Goal: Information Seeking & Learning: Check status

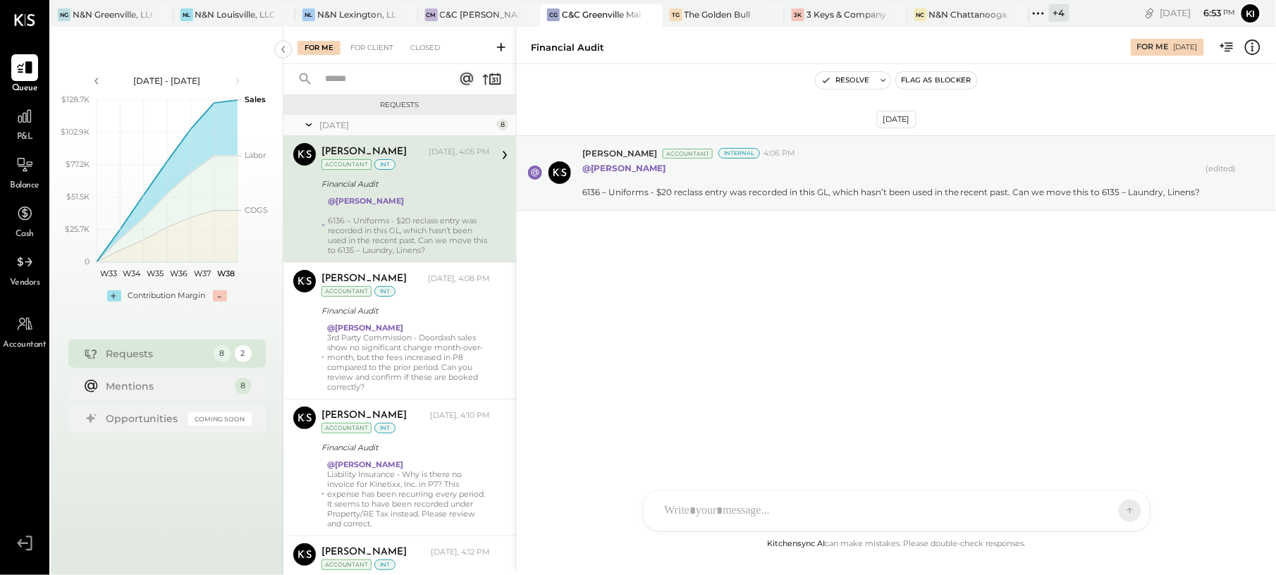
click at [749, 362] on div "[DATE] [PERSON_NAME] Accountant Internal 4:06 PM @[PERSON_NAME] 6136 – Uniforms…" at bounding box center [896, 300] width 759 height 472
